Goal: Find specific page/section: Find specific page/section

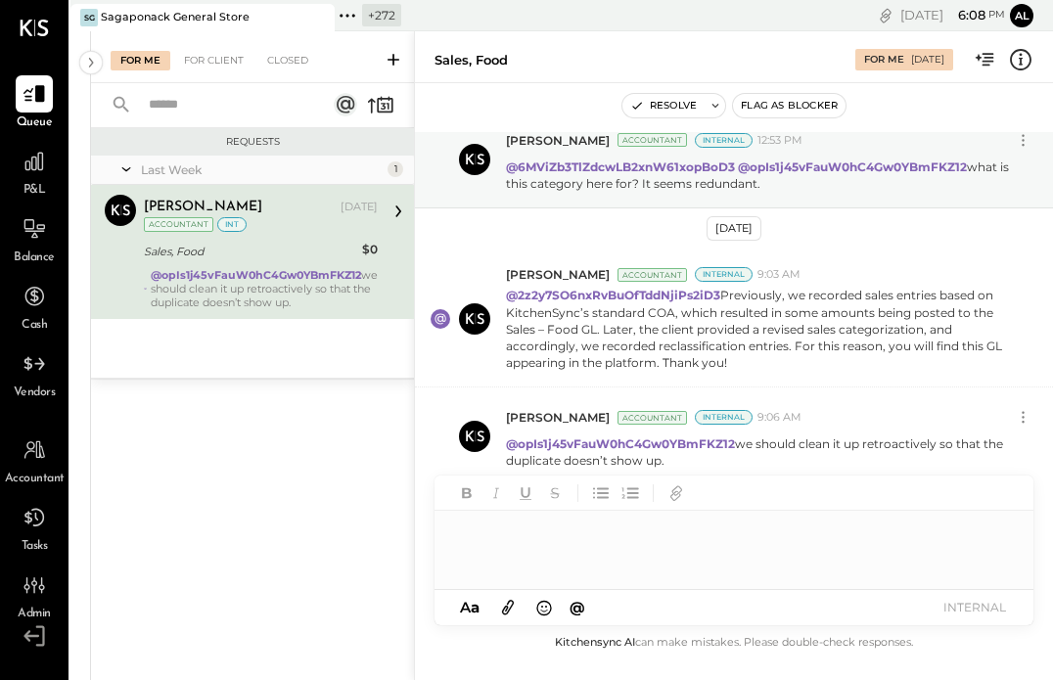
scroll to position [65, 0]
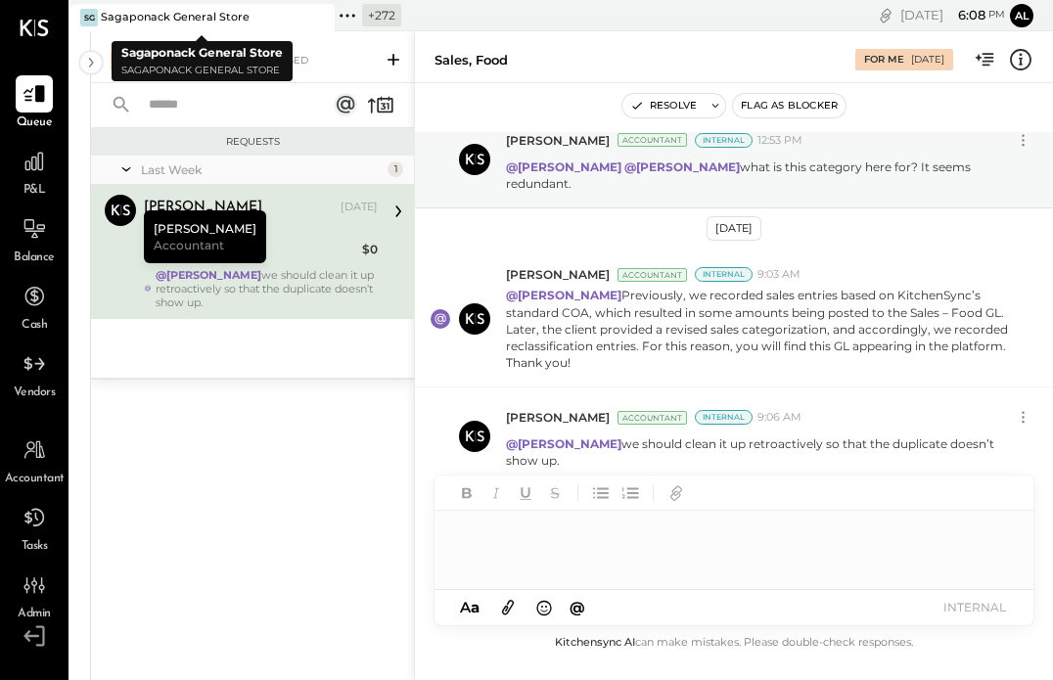
click at [354, 13] on icon at bounding box center [347, 15] width 25 height 25
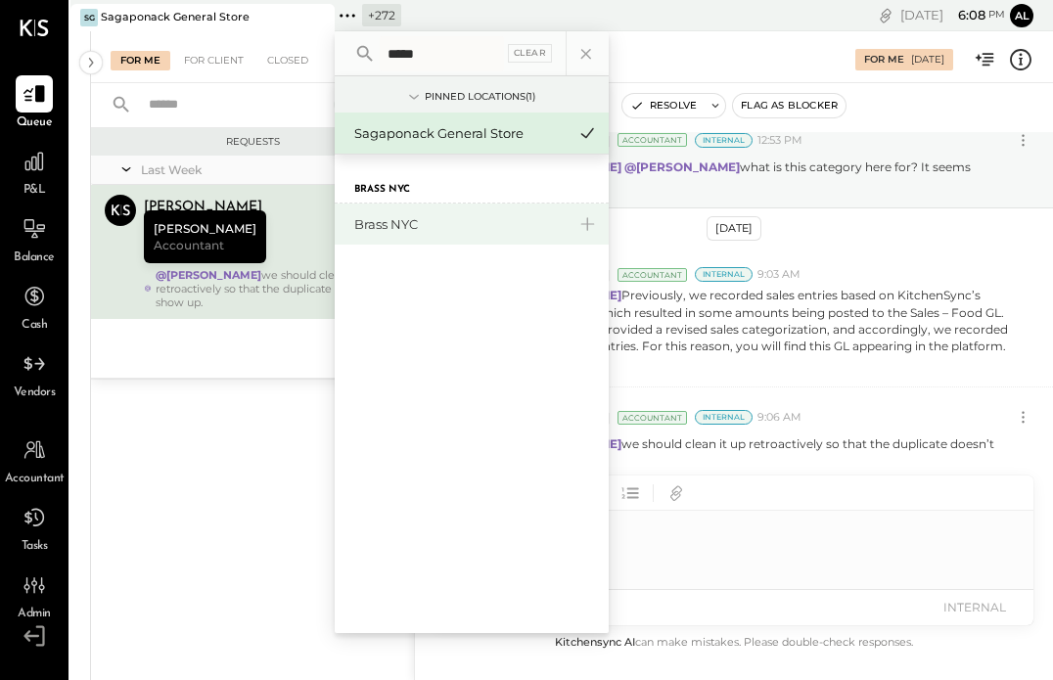
type input "*****"
click at [388, 219] on div "Brass NYC" at bounding box center [459, 224] width 211 height 19
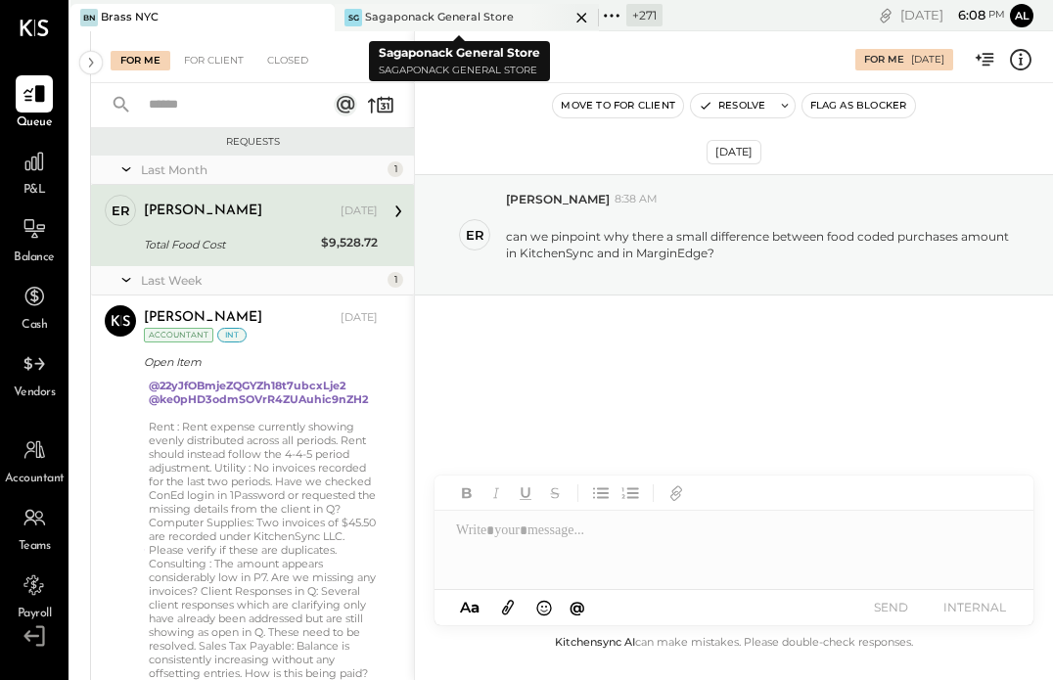
click at [579, 15] on icon at bounding box center [581, 17] width 24 height 23
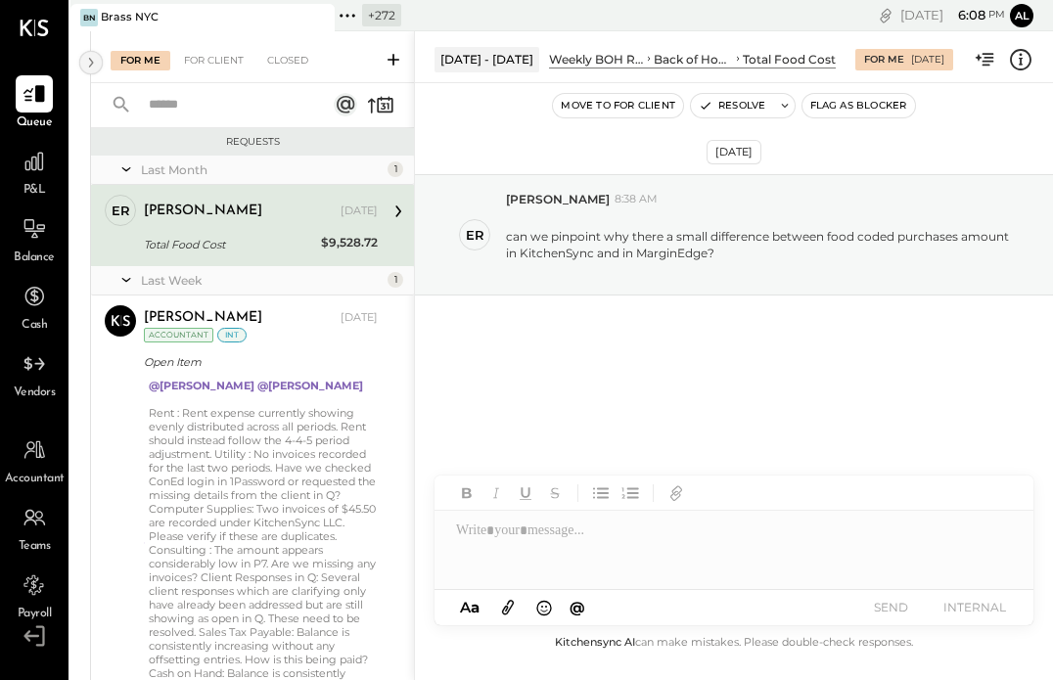
click at [92, 65] on icon at bounding box center [91, 62] width 22 height 35
click at [223, 57] on div "For Client" at bounding box center [213, 61] width 79 height 20
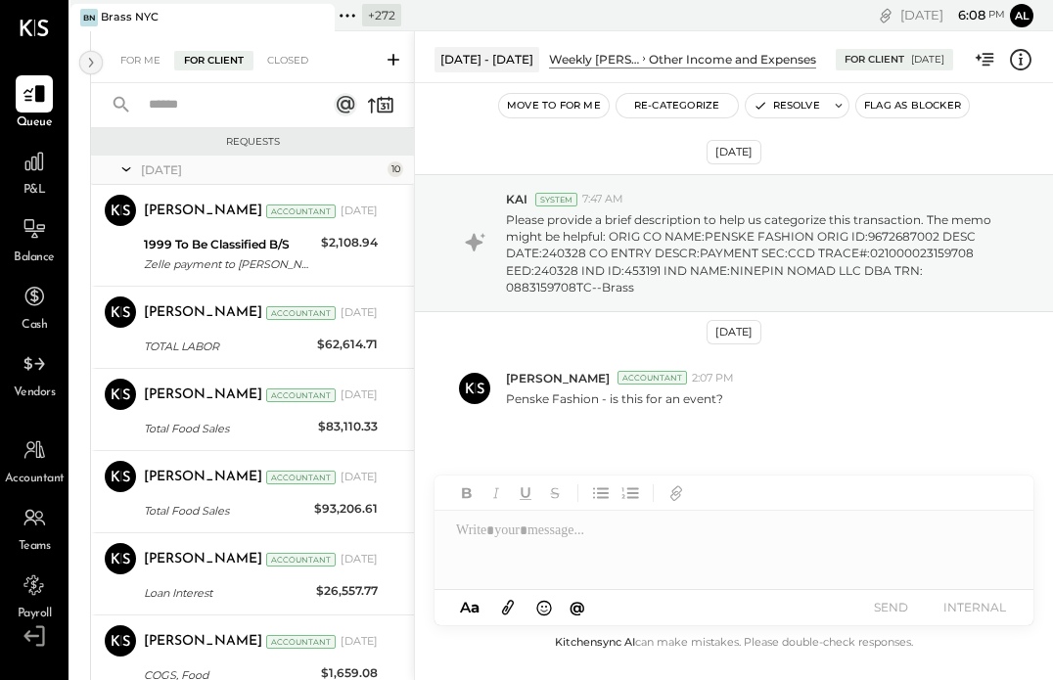
click at [94, 59] on icon at bounding box center [91, 62] width 22 height 35
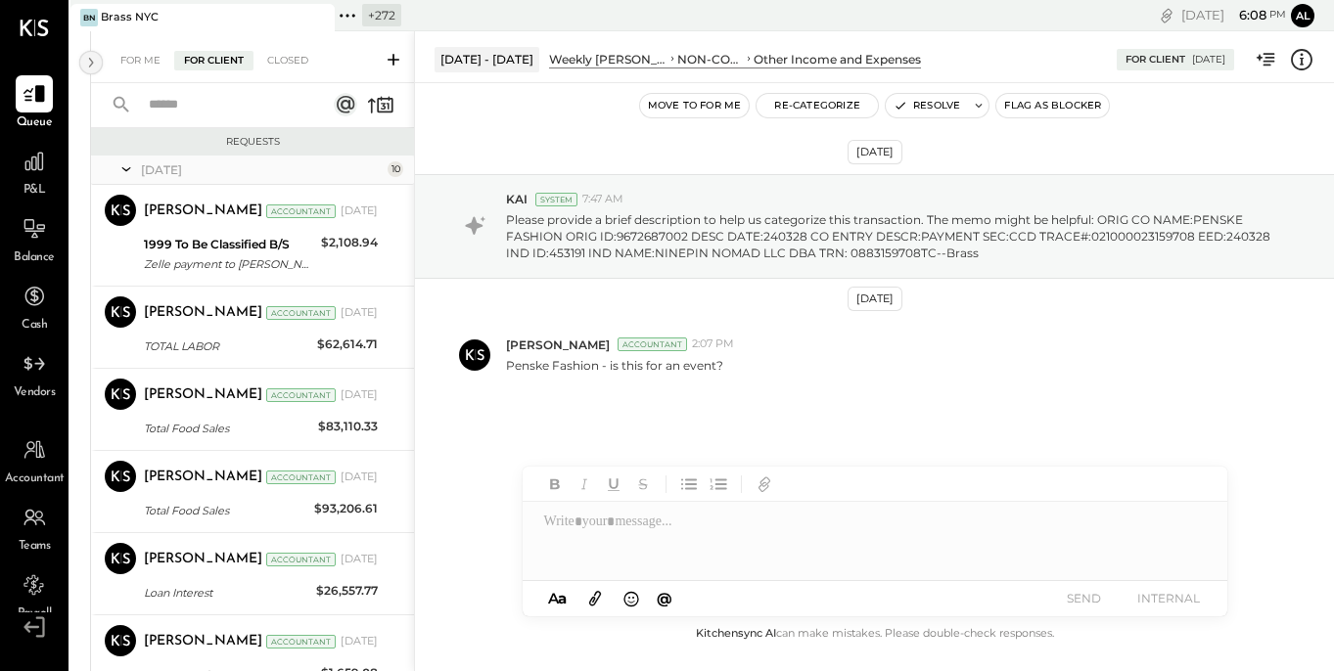
click at [95, 66] on icon at bounding box center [91, 62] width 22 height 35
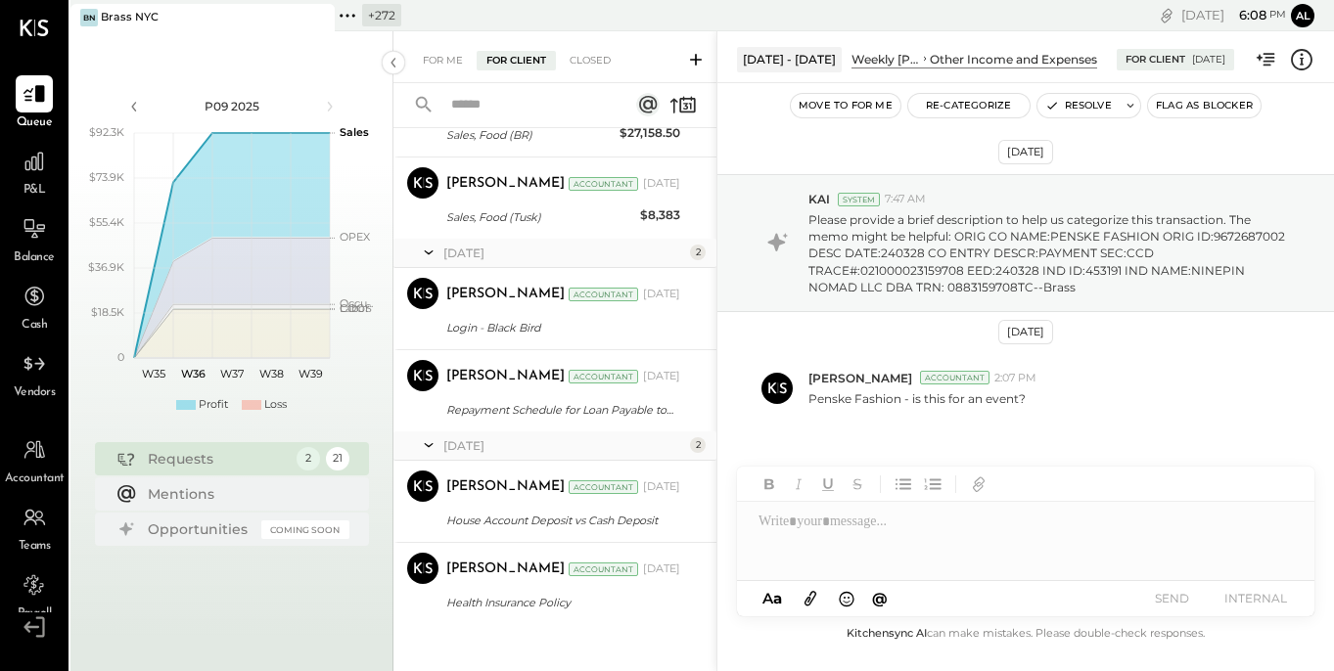
scroll to position [1508, 0]
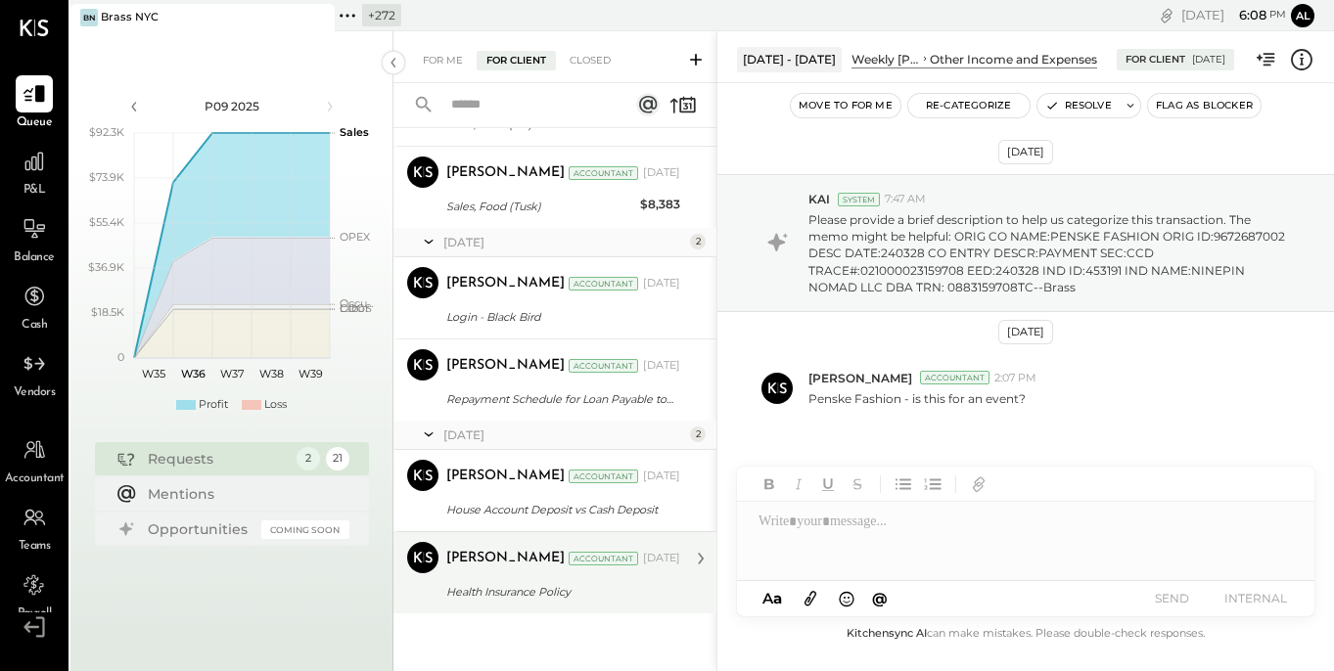
click at [504, 590] on div "Health Insurance Policy" at bounding box center [560, 592] width 228 height 20
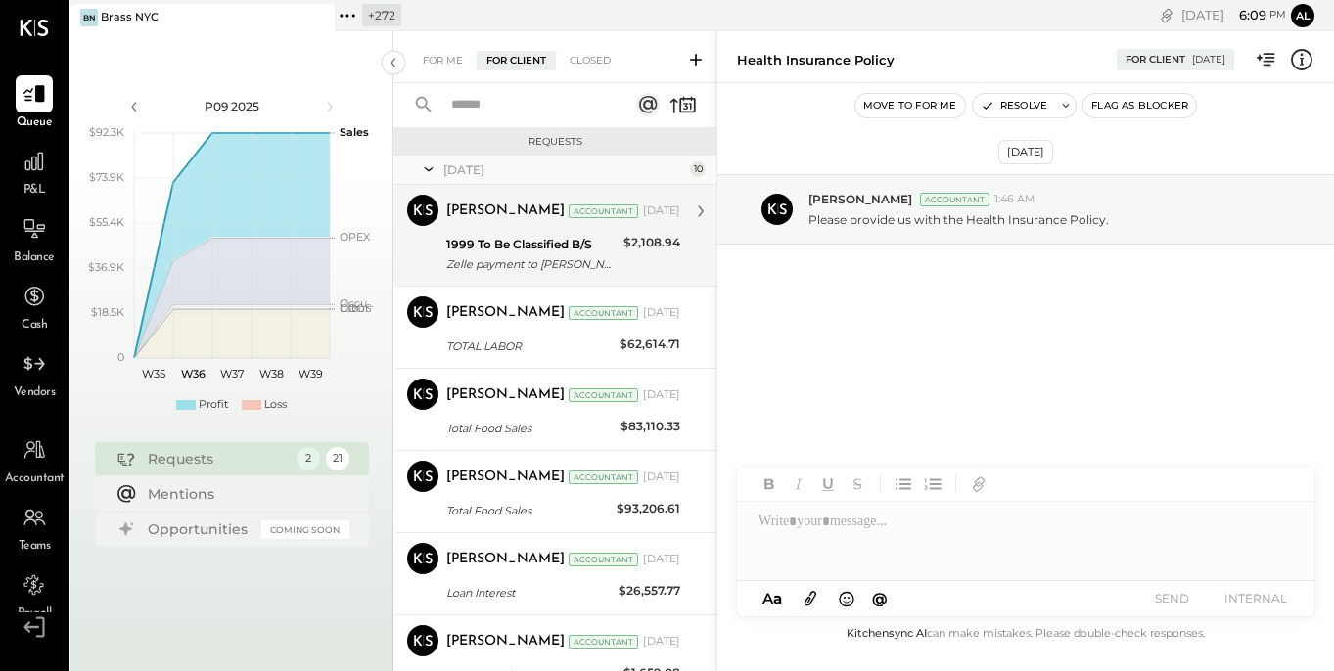
click at [509, 252] on div "1999 To Be Classified B/S" at bounding box center [531, 245] width 171 height 20
